Goal: Task Accomplishment & Management: Manage account settings

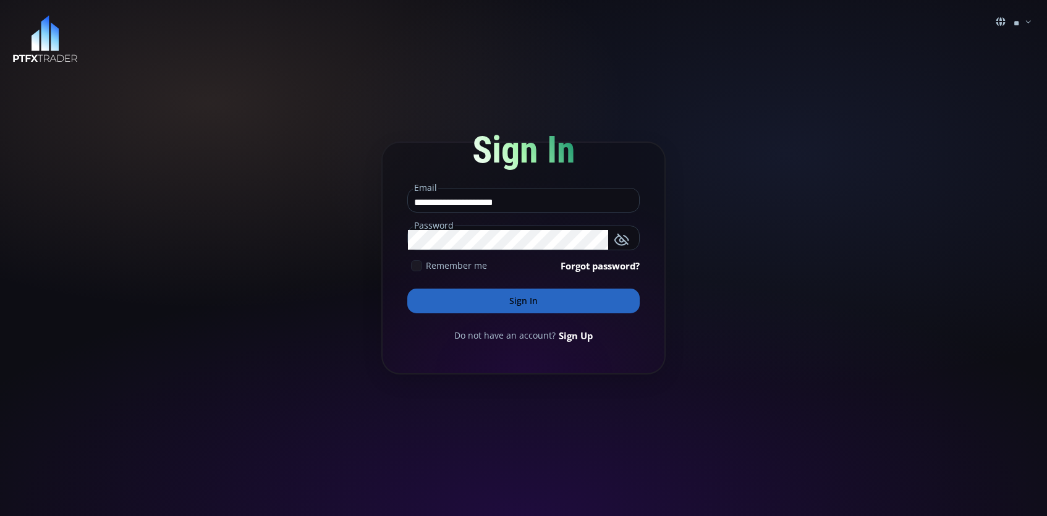
click at [418, 266] on use at bounding box center [417, 266] width 8 height 6
click at [492, 301] on button "Sign In" at bounding box center [523, 301] width 232 height 25
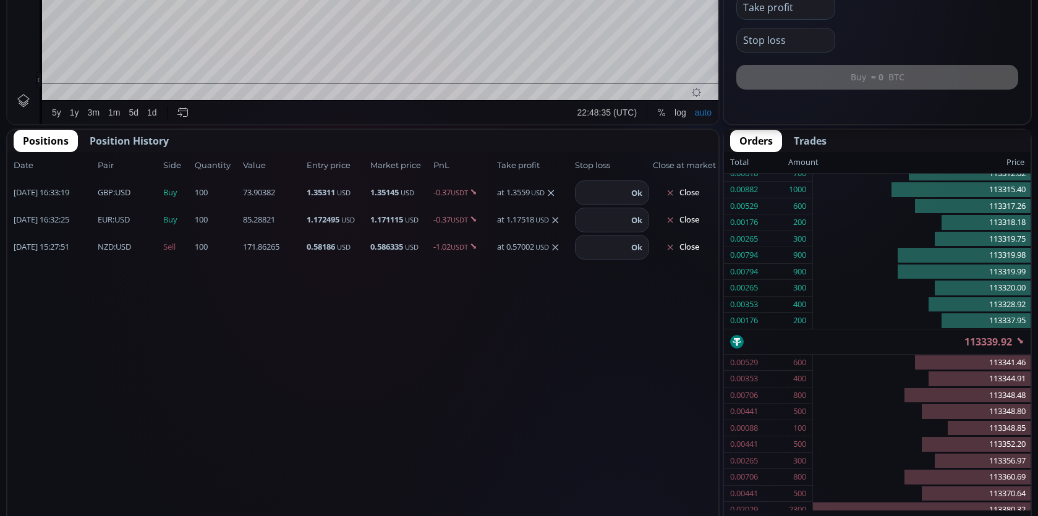
scroll to position [556, 0]
